Goal: Transaction & Acquisition: Purchase product/service

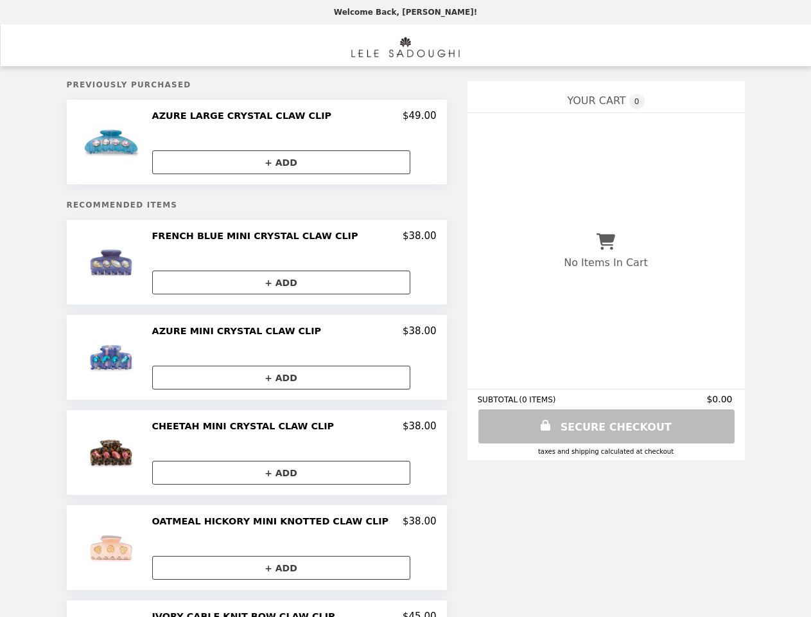
click at [125, 143] on img at bounding box center [112, 142] width 67 height 64
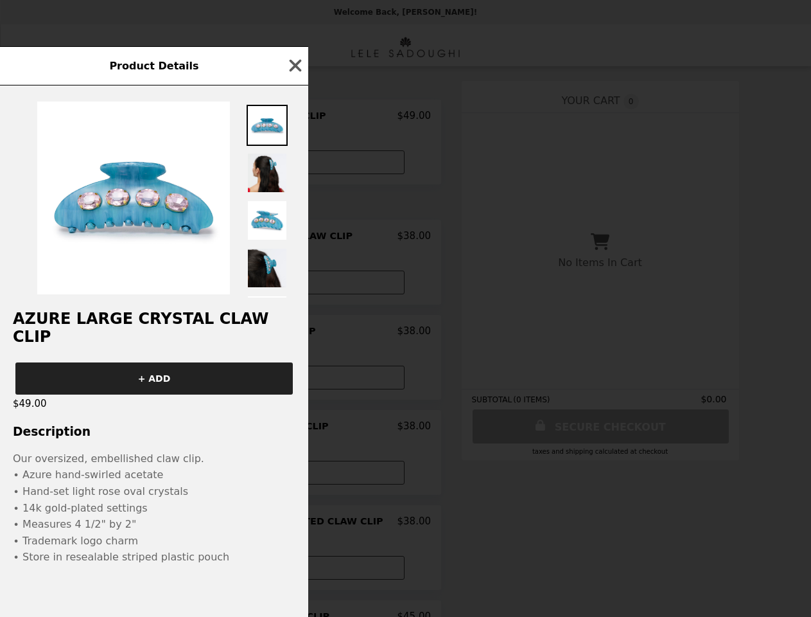
click at [294, 118] on div "Product Details AZURE LARGE CRYSTAL CLAW CLIP + ADD $49.00 Description Our over…" at bounding box center [405, 308] width 811 height 617
click at [293, 163] on div at bounding box center [154, 191] width 308 height 212
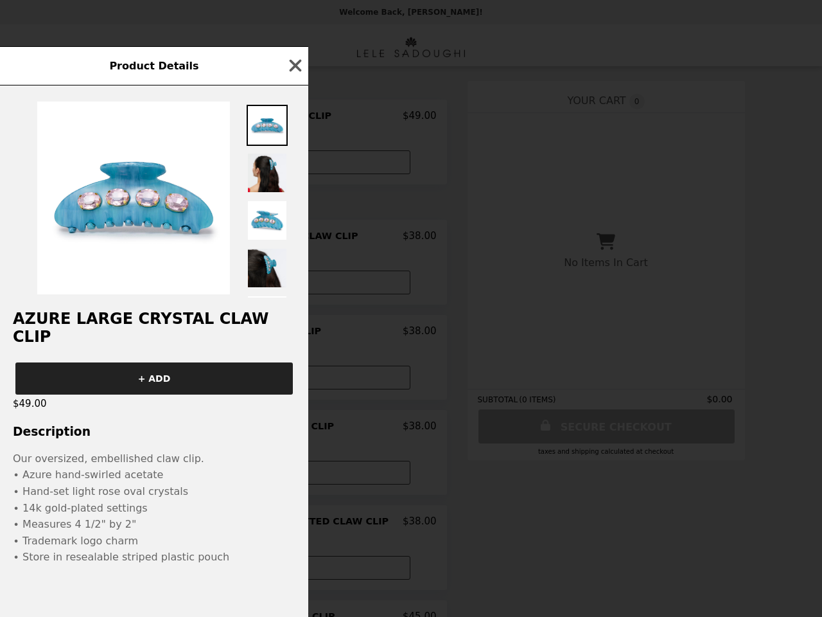
click at [125, 265] on img at bounding box center [133, 198] width 193 height 193
click at [294, 239] on div "Product Details AZURE LARGE CRYSTAL CLAW CLIP + ADD $49.00 Description Our over…" at bounding box center [411, 308] width 822 height 617
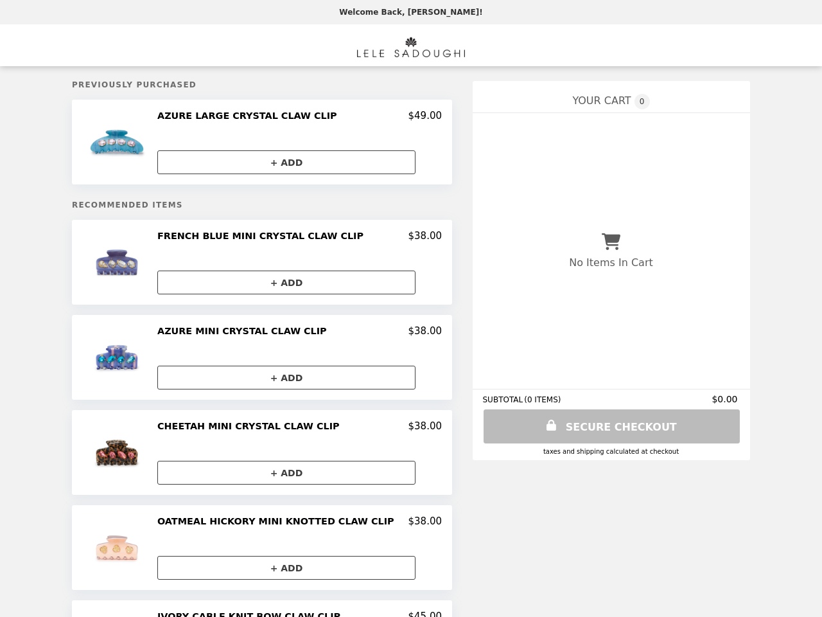
click at [293, 285] on button "+ ADD" at bounding box center [286, 282] width 258 height 24
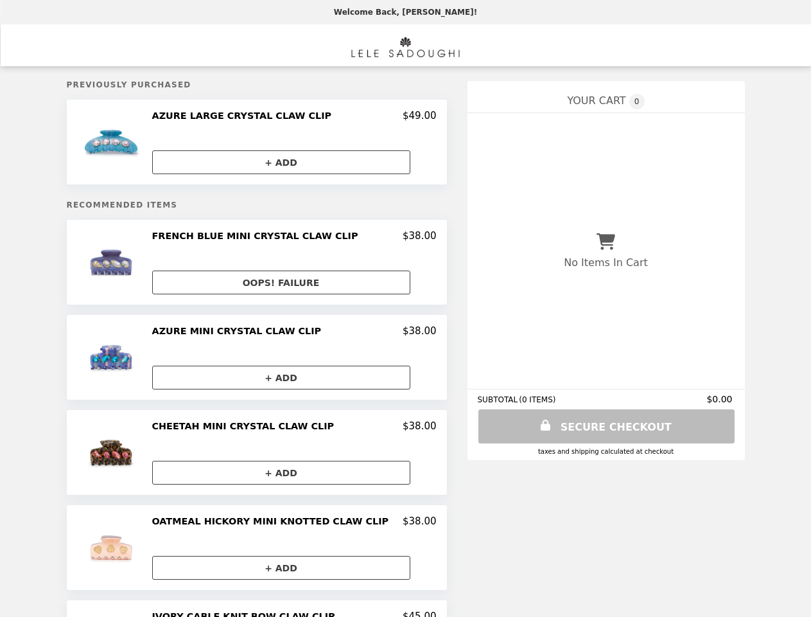
click at [125, 360] on img at bounding box center [112, 357] width 67 height 64
